Goal: Task Accomplishment & Management: Complete application form

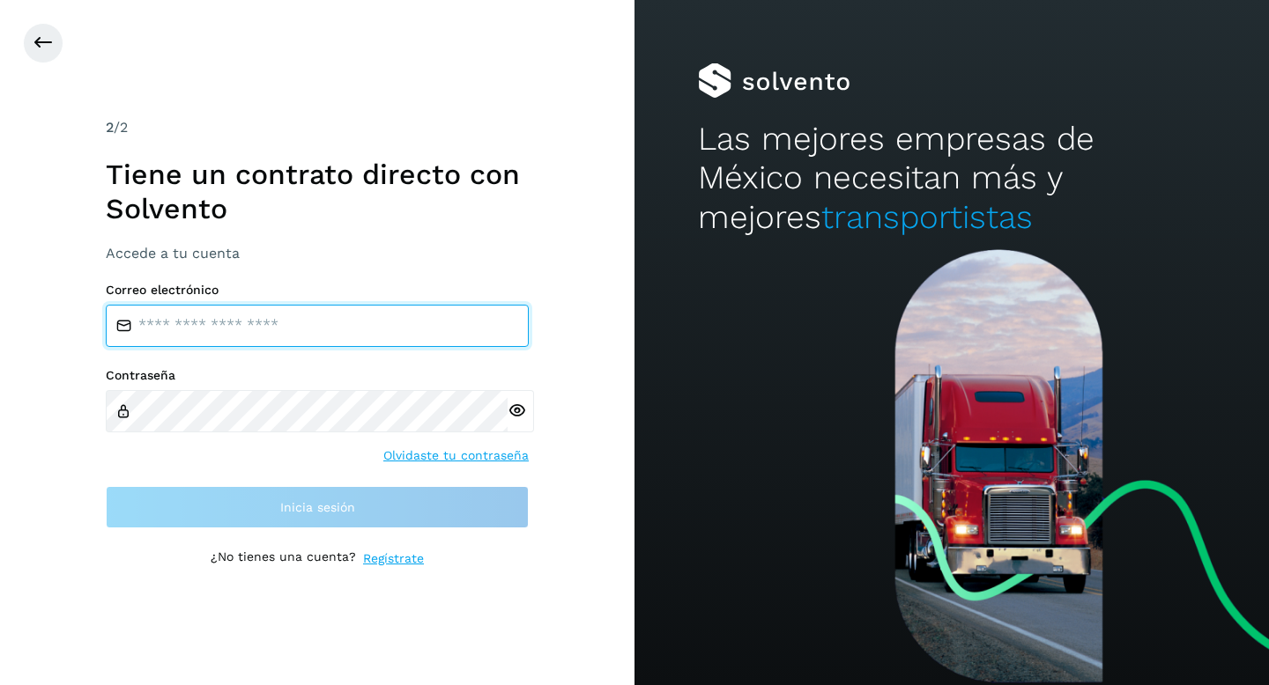
type input "**********"
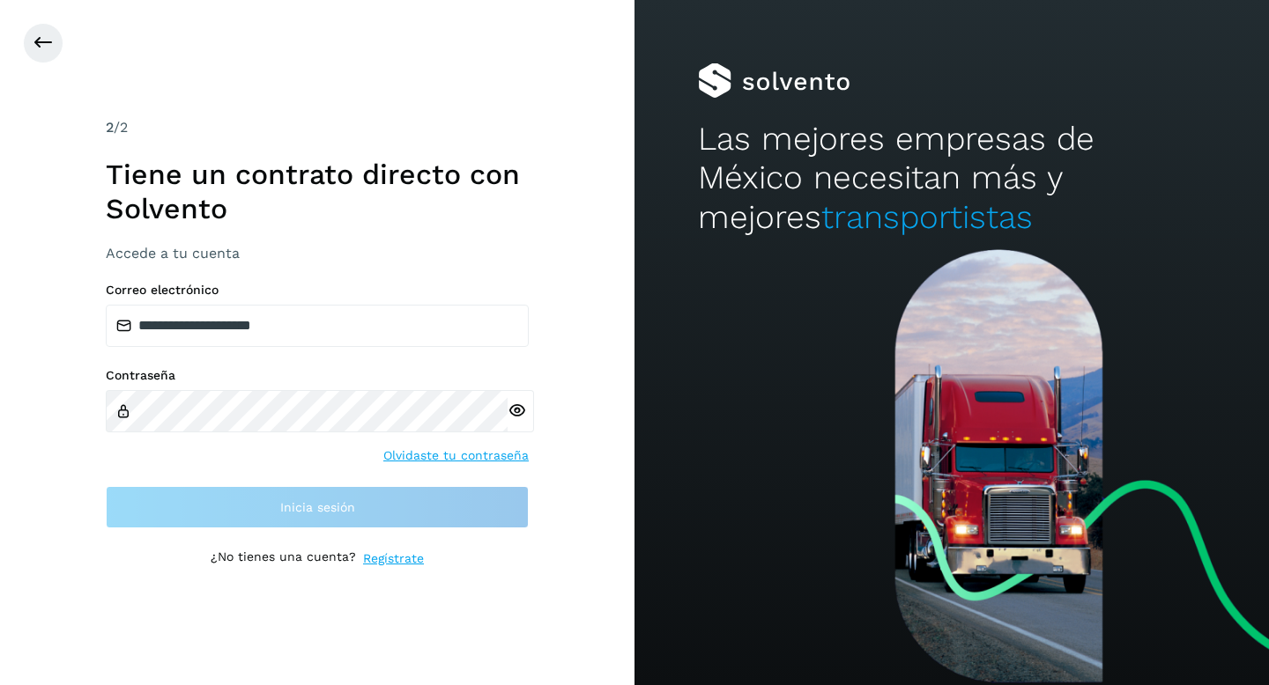
click at [310, 456] on div "Contraseña Olvidaste tu contraseña" at bounding box center [317, 416] width 423 height 97
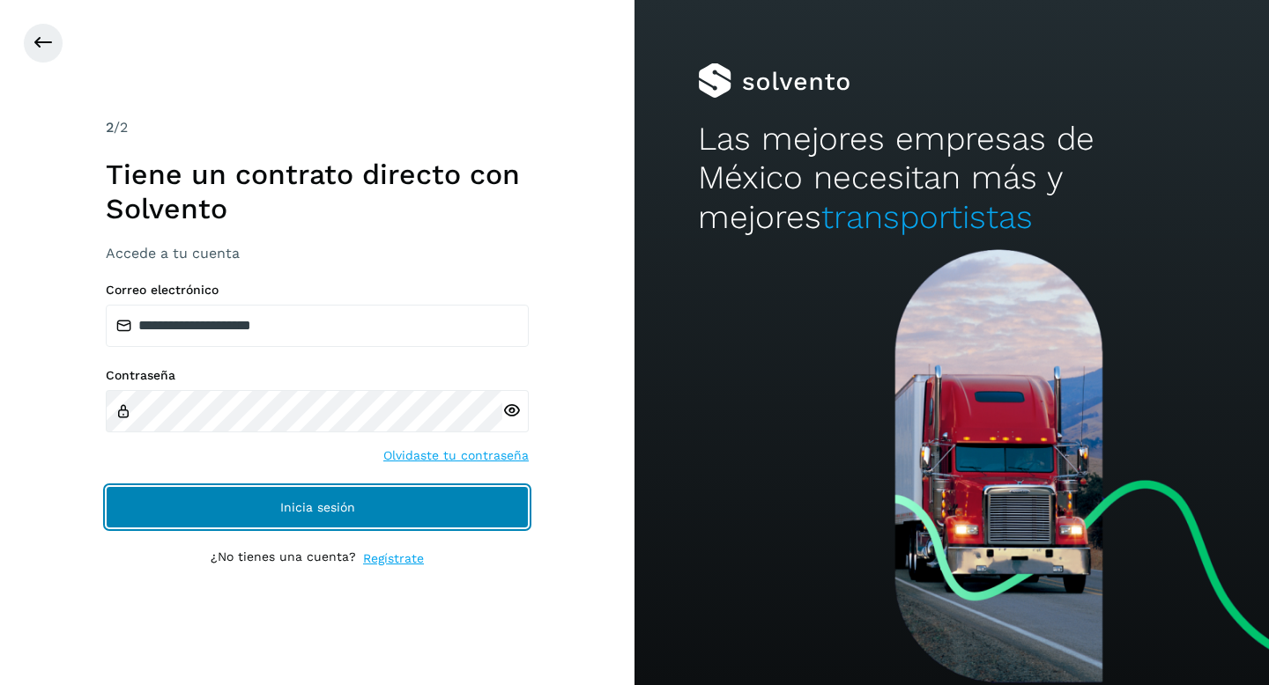
click at [280, 501] on span "Inicia sesión" at bounding box center [317, 507] width 75 height 12
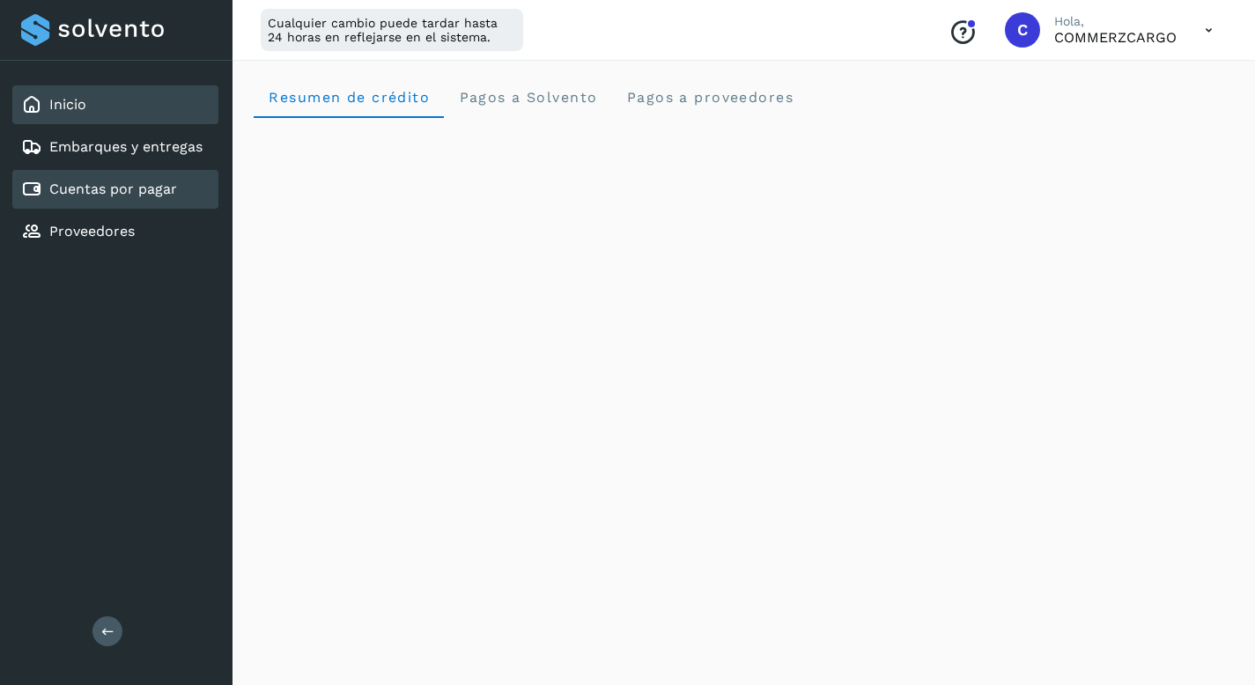
click at [110, 192] on link "Cuentas por pagar" at bounding box center [113, 189] width 128 height 17
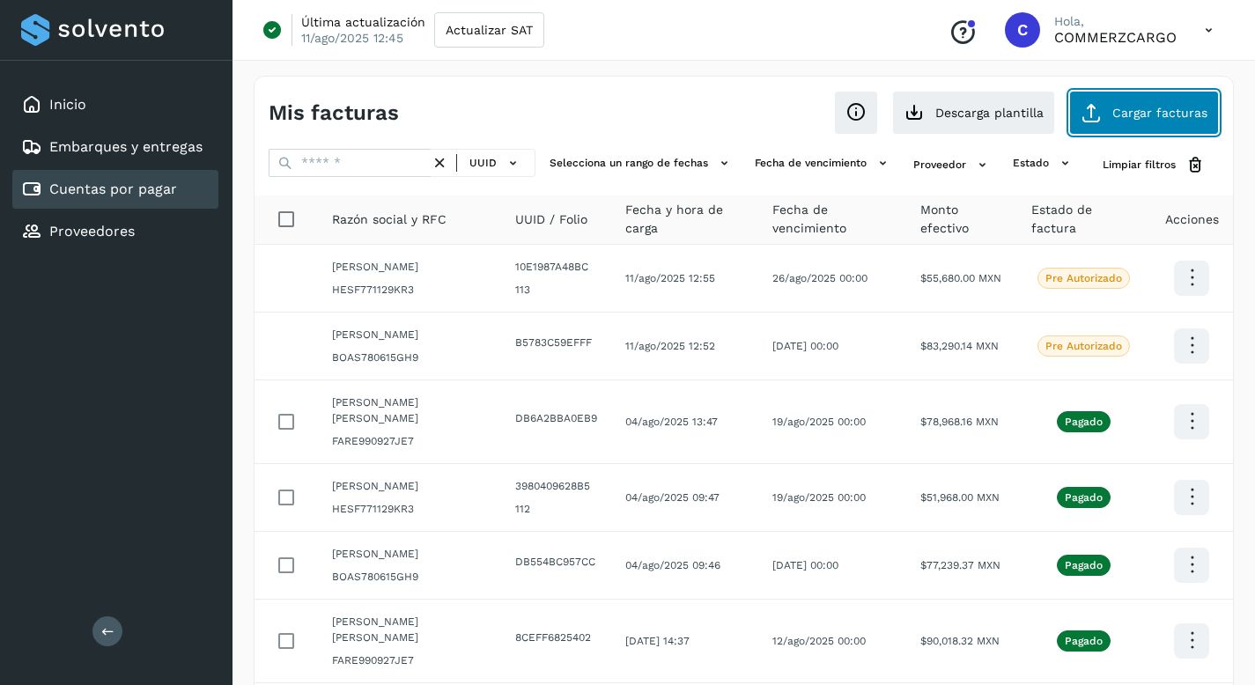
click at [1136, 107] on span "Cargar facturas" at bounding box center [1160, 113] width 95 height 12
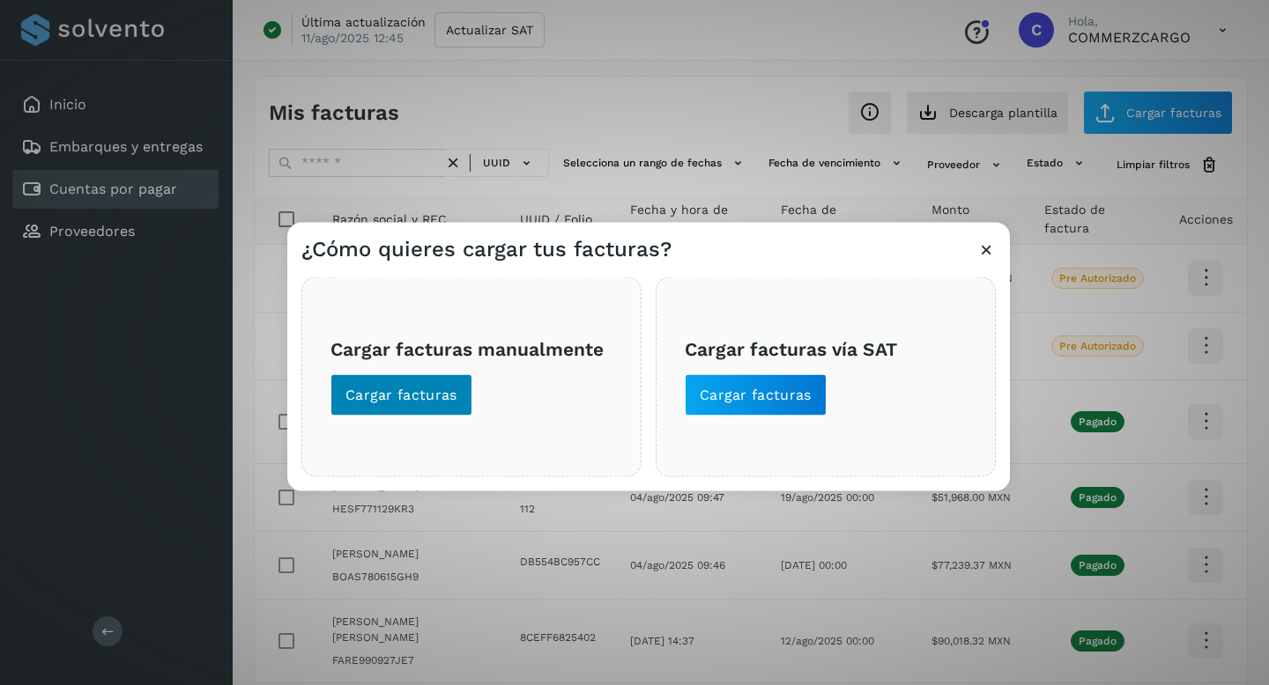
click at [421, 391] on span "Cargar facturas" at bounding box center [401, 395] width 112 height 19
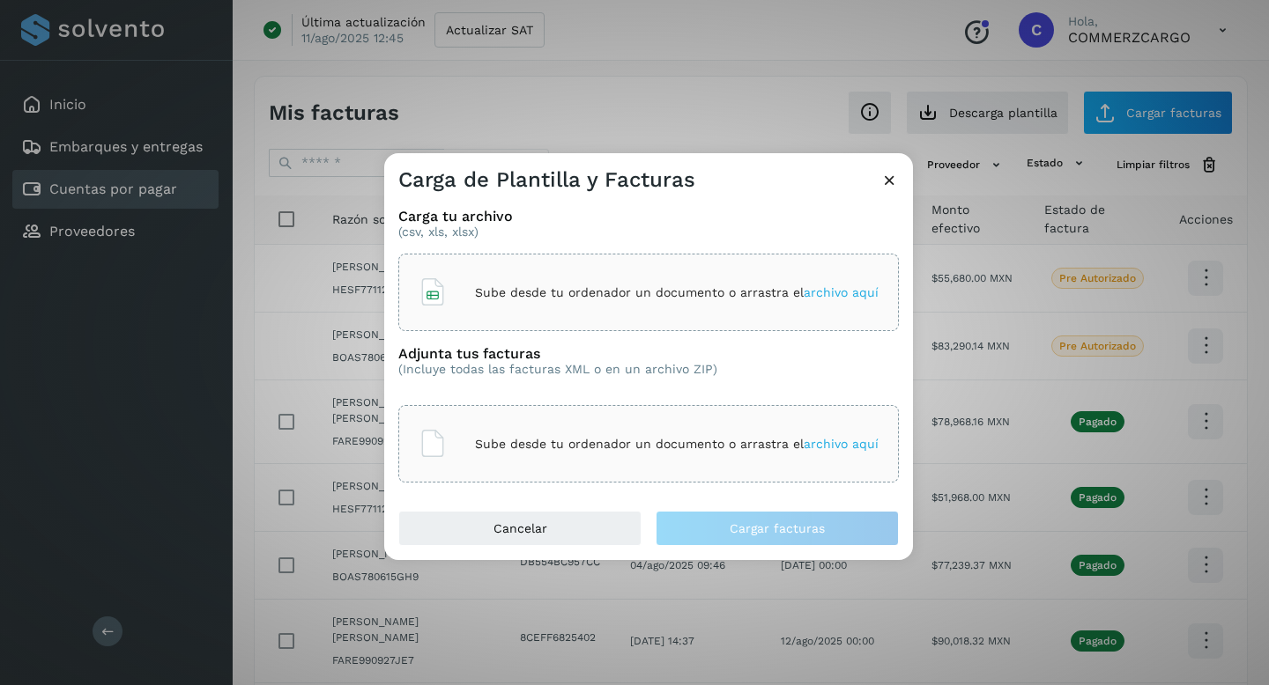
click at [843, 294] on span "archivo aquí" at bounding box center [840, 292] width 75 height 14
click at [853, 440] on span "archivo aquí" at bounding box center [840, 444] width 75 height 14
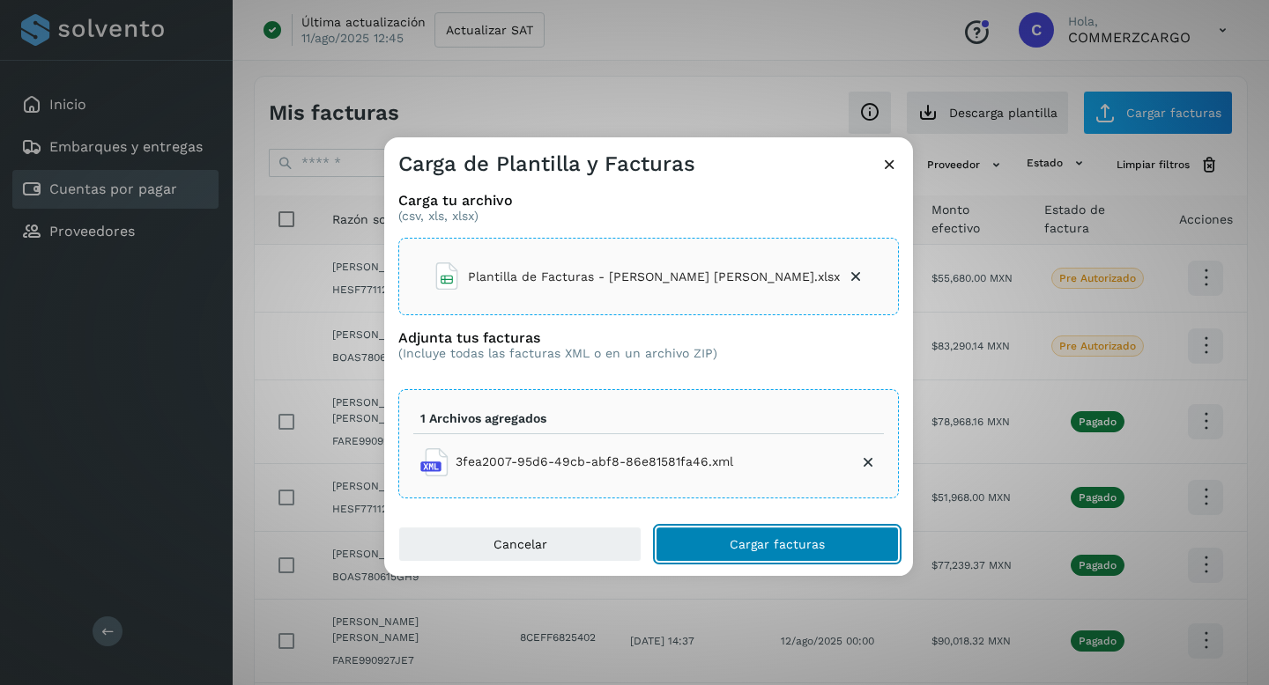
click at [837, 547] on button "Cargar facturas" at bounding box center [776, 544] width 243 height 35
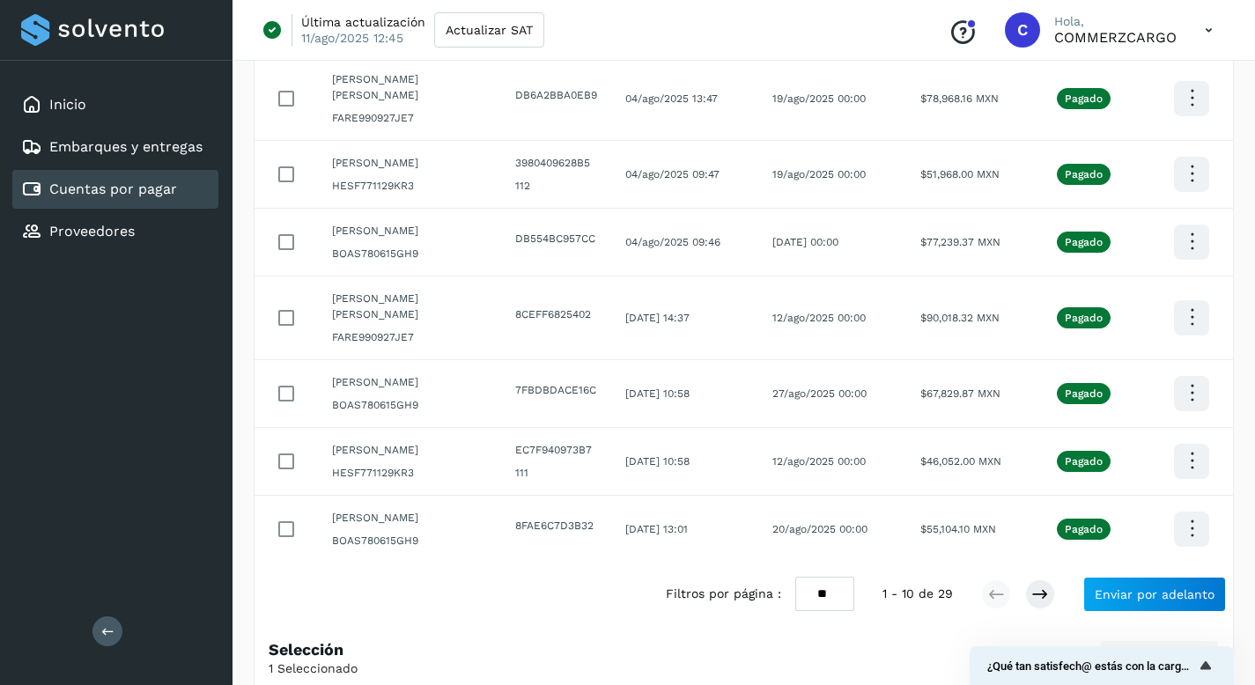
scroll to position [506, 0]
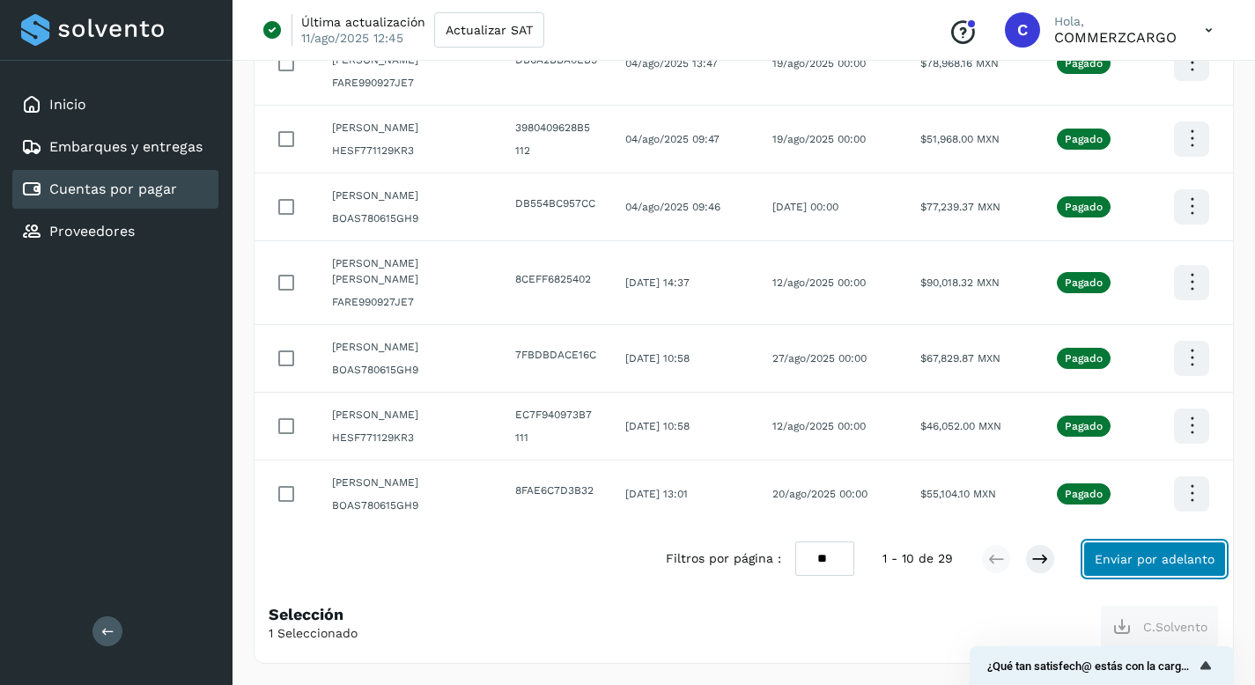
click at [1138, 560] on span "Enviar por adelanto" at bounding box center [1155, 559] width 120 height 12
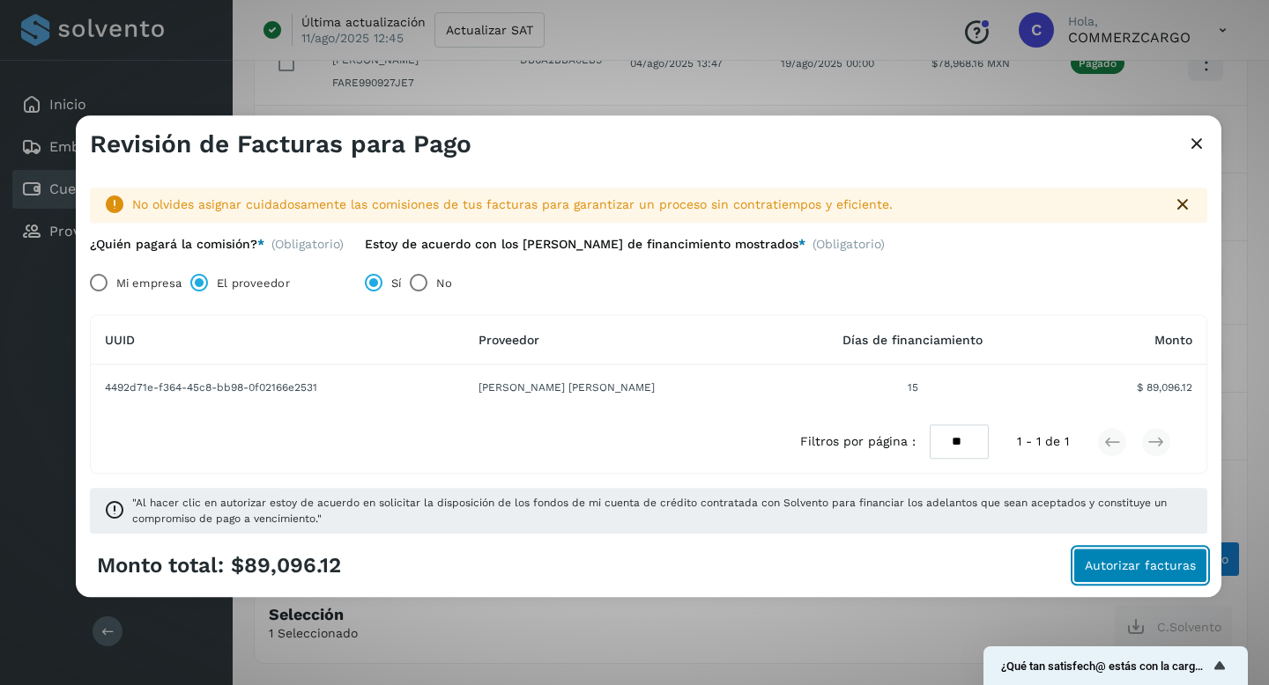
click at [1125, 560] on span "Autorizar facturas" at bounding box center [1139, 566] width 111 height 12
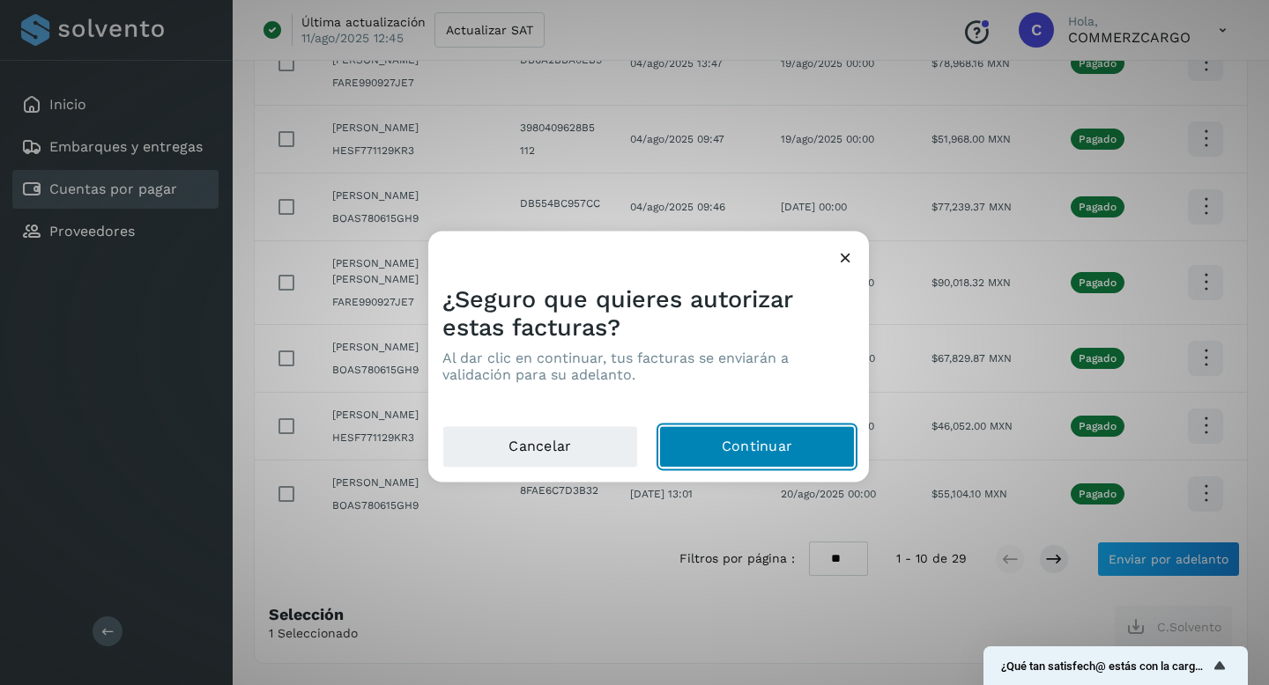
click at [803, 453] on button "Continuar" at bounding box center [757, 447] width 196 height 42
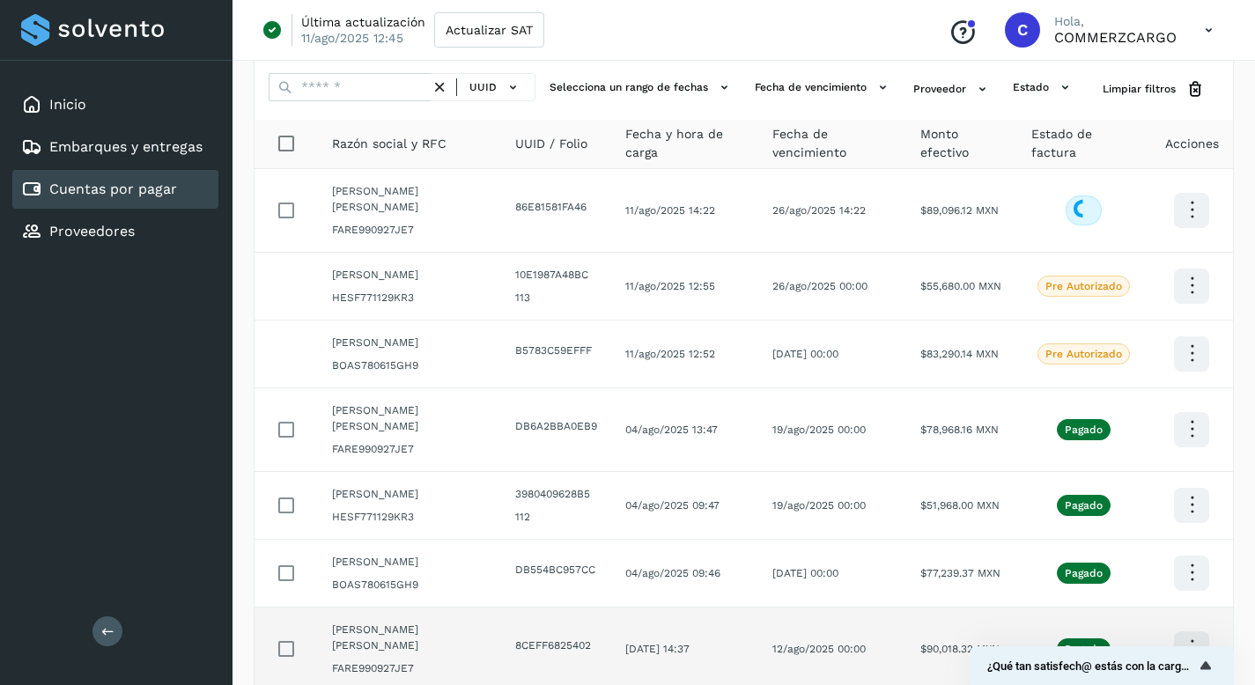
scroll to position [0, 0]
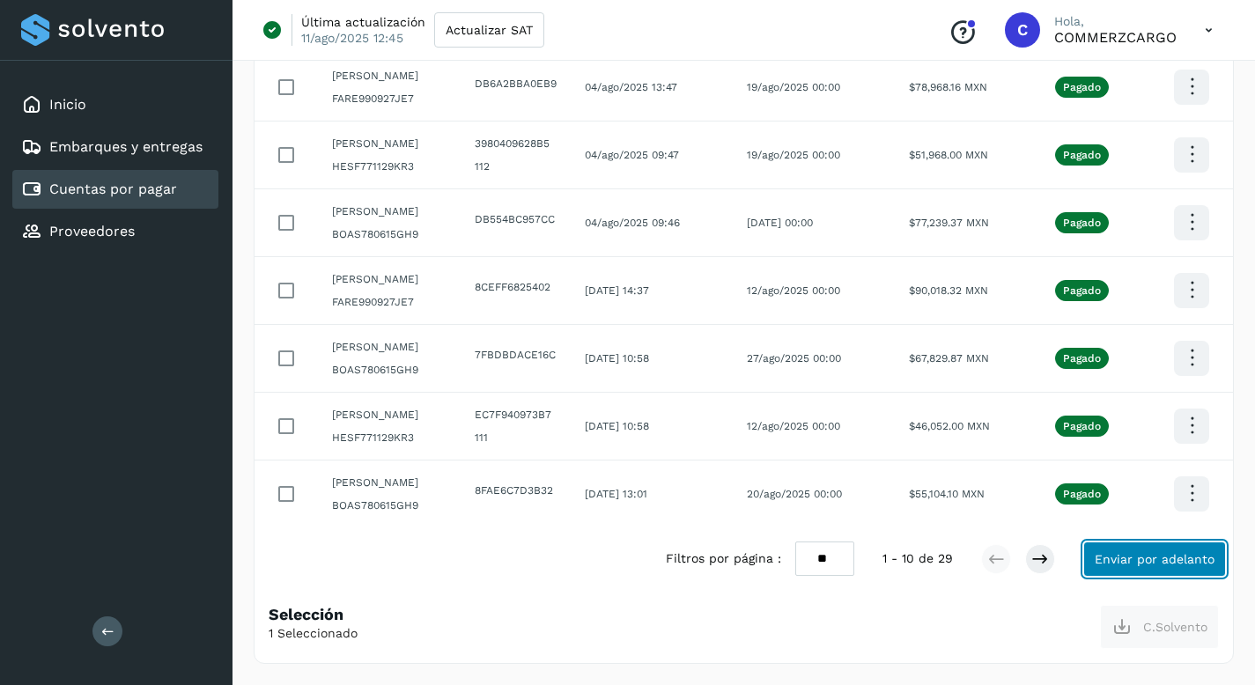
click at [1141, 553] on span "Enviar por adelanto" at bounding box center [1155, 559] width 120 height 12
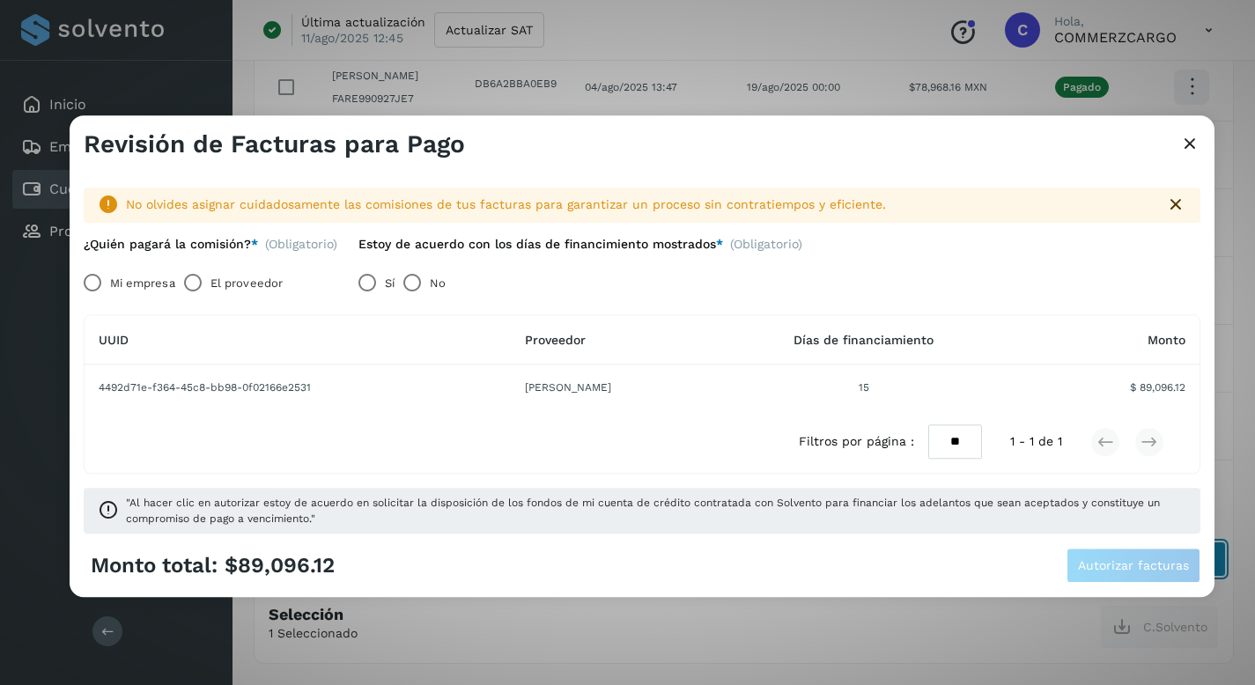
scroll to position [442, 0]
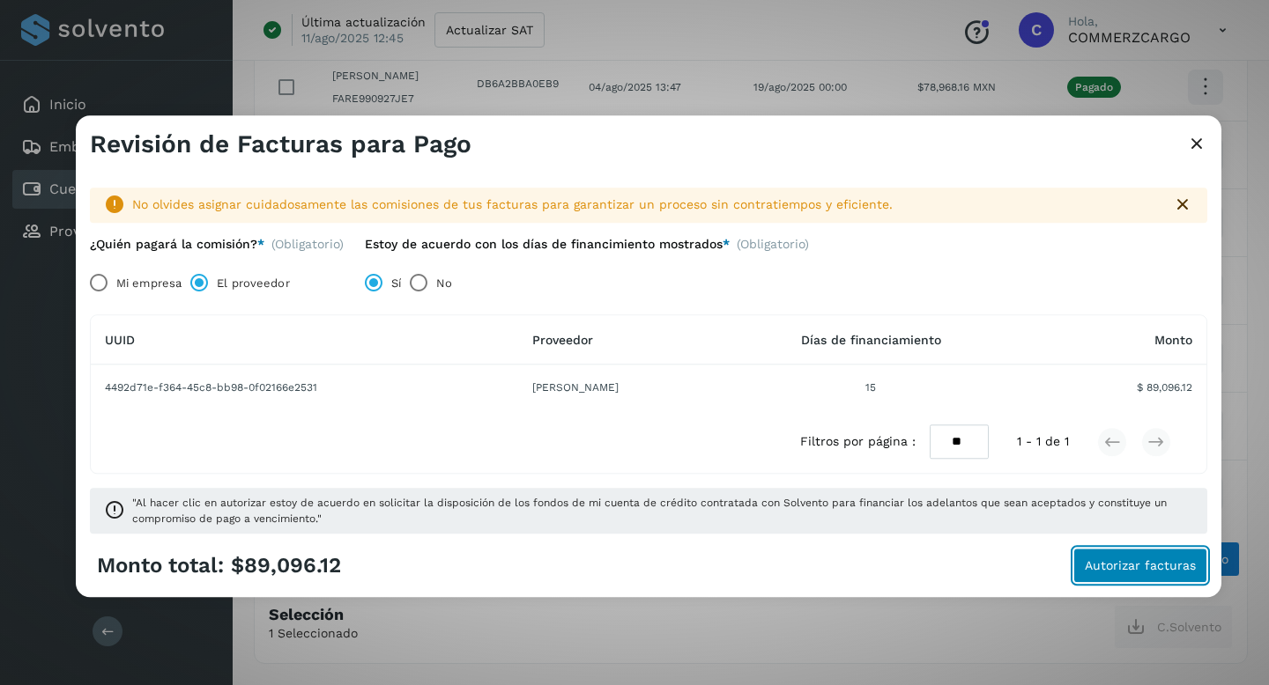
click at [1133, 560] on span "Autorizar facturas" at bounding box center [1139, 566] width 111 height 12
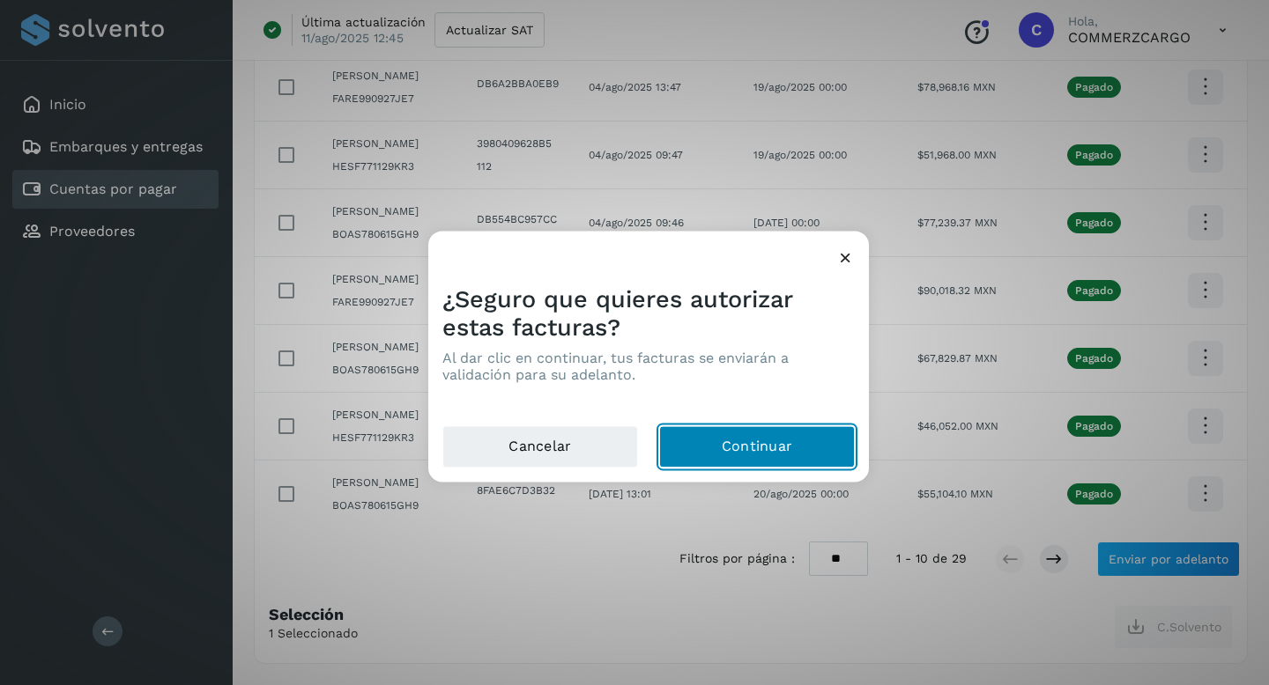
click at [729, 448] on button "Continuar" at bounding box center [757, 447] width 196 height 42
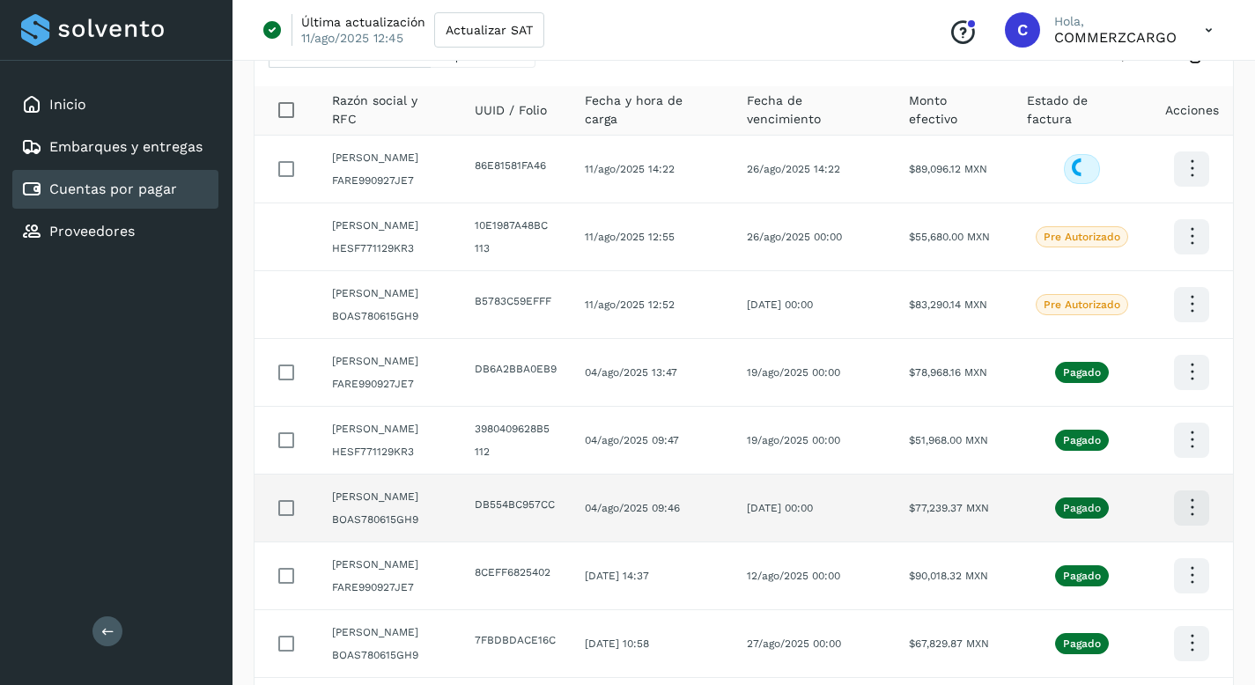
scroll to position [0, 0]
